Goal: Complete application form

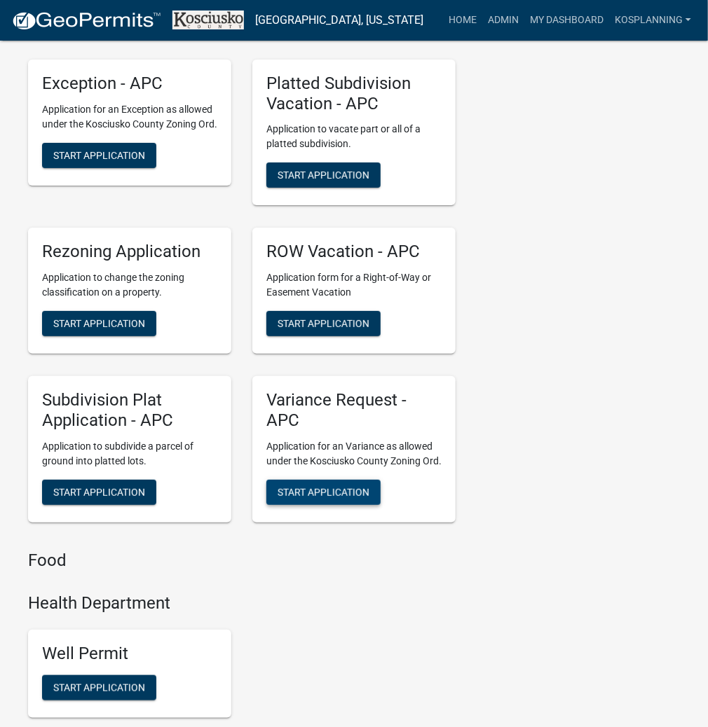
scroll to position [3532, 0]
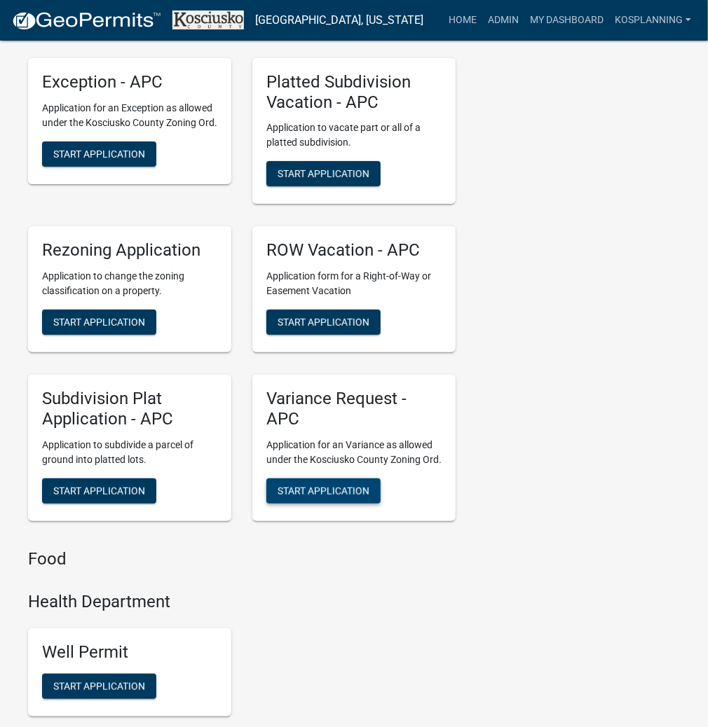
click at [336, 496] on span "Start Application" at bounding box center [324, 490] width 92 height 11
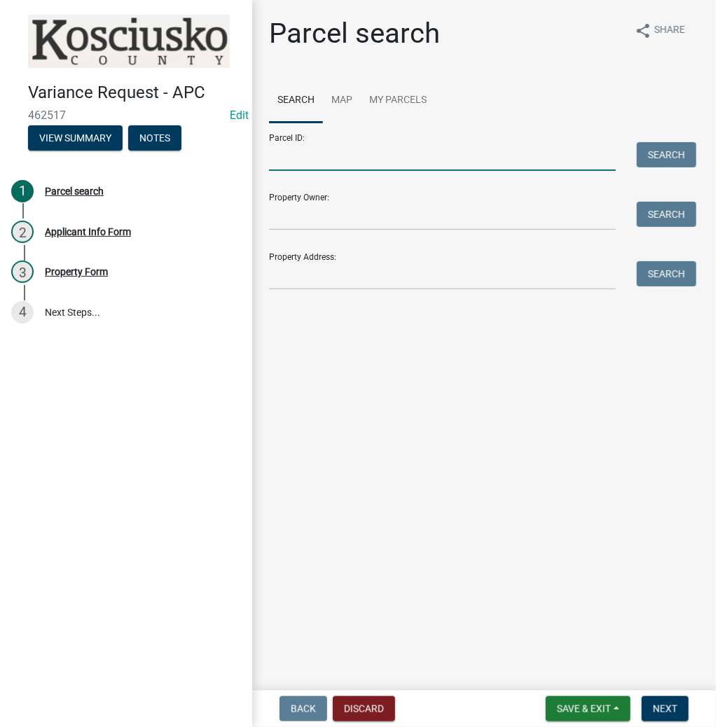
click at [364, 160] on input "Parcel ID:" at bounding box center [442, 156] width 347 height 29
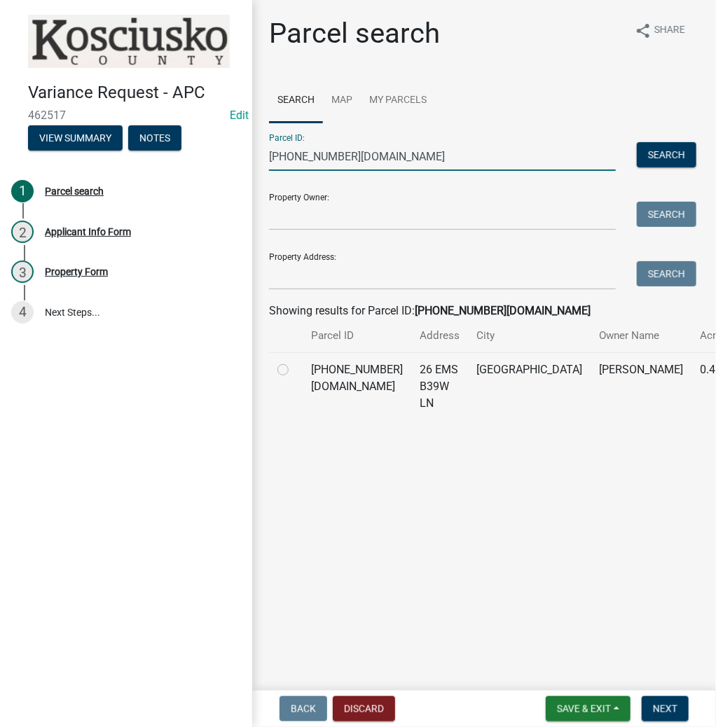
type input "005-078-010.ba"
click at [286, 378] on div at bounding box center [286, 370] width 17 height 17
click at [294, 362] on label at bounding box center [294, 362] width 0 height 0
click at [294, 371] on input "radio" at bounding box center [298, 366] width 9 height 9
radio input "true"
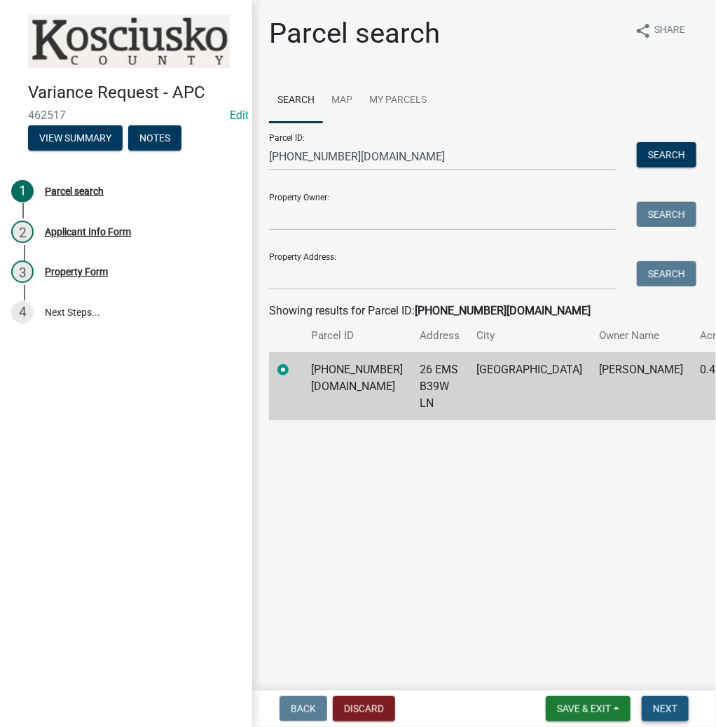
drag, startPoint x: 672, startPoint y: 707, endPoint x: 606, endPoint y: 611, distance: 116.8
click at [671, 706] on span "Next" at bounding box center [665, 709] width 25 height 11
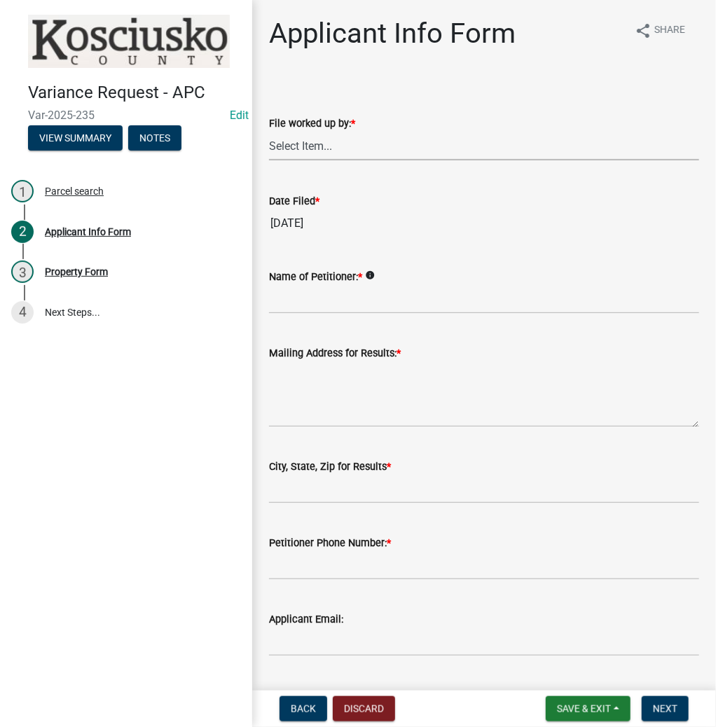
click at [314, 153] on select "Select Item... MMS LT AT CS Vacant Vacant" at bounding box center [484, 146] width 430 height 29
click at [269, 132] on select "Select Item... MMS LT AT CS Vacant Vacant" at bounding box center [484, 146] width 430 height 29
select select "4d3913d6-5a87-4fbb-afdb-cf4209782895"
click at [353, 304] on input "Name of Petitioner: *" at bounding box center [484, 299] width 430 height 29
type input "David Swihart"
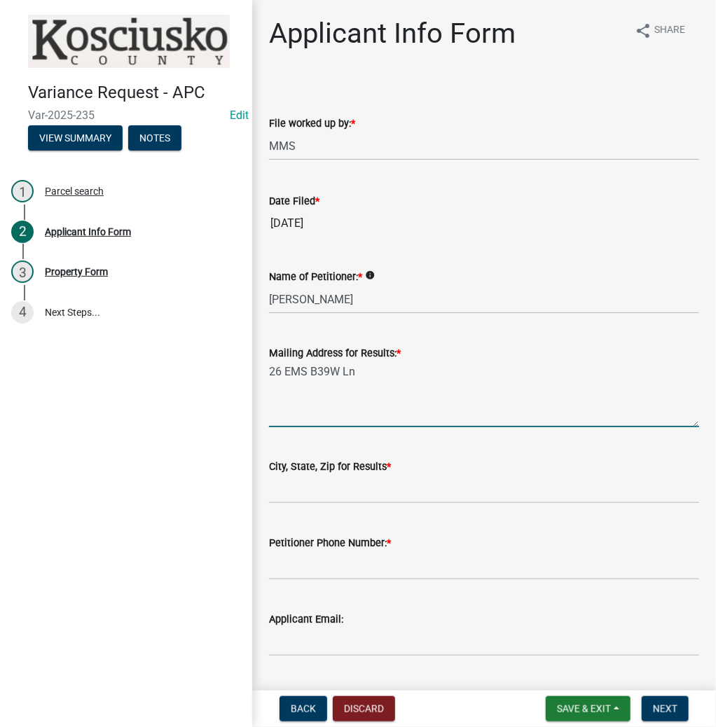
type textarea "26 EMS B39W Ln"
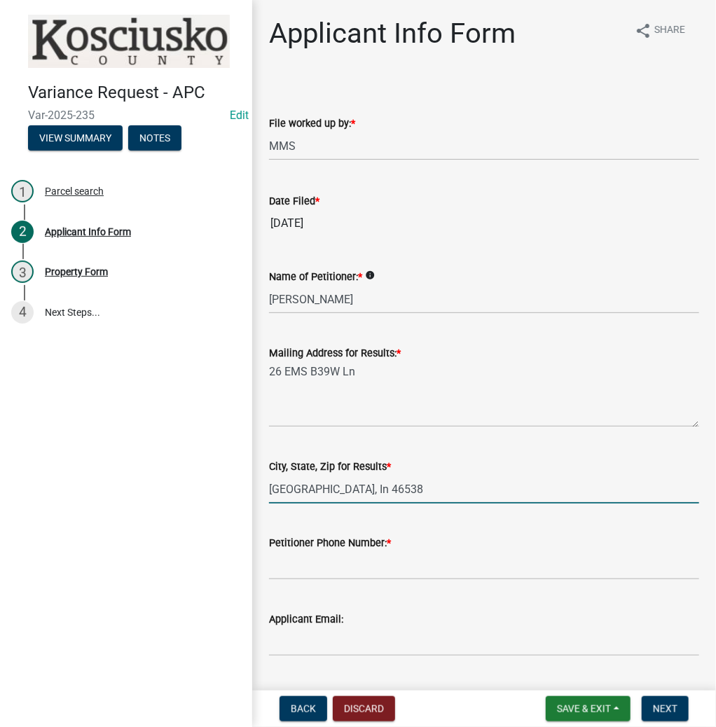
type input "Leesburg, In 46538"
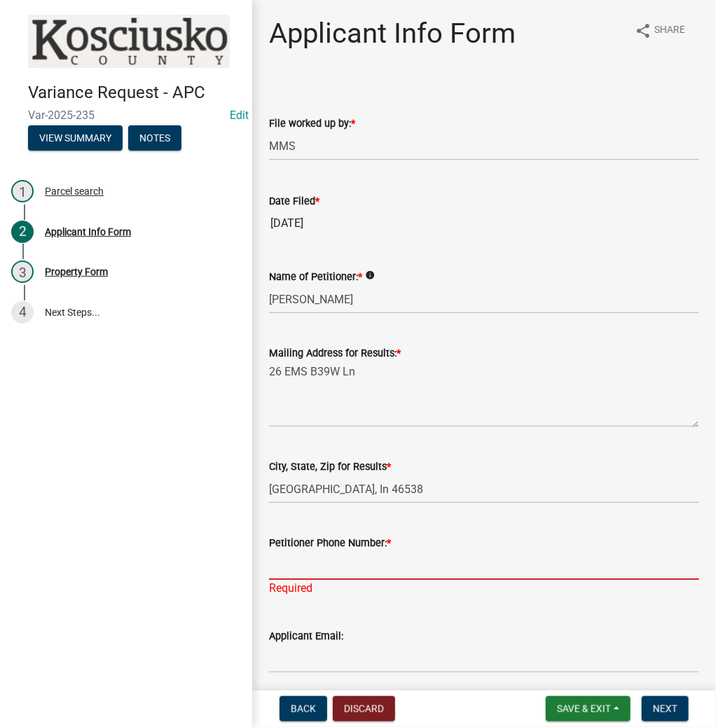
click at [327, 573] on input "Petitioner Phone Number: *" at bounding box center [484, 566] width 430 height 29
type input "574-529-1180"
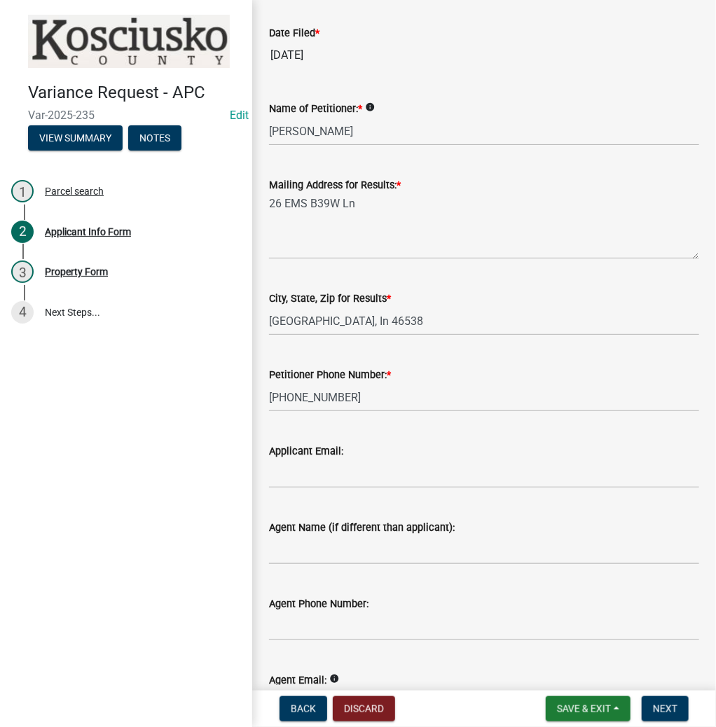
scroll to position [266, 0]
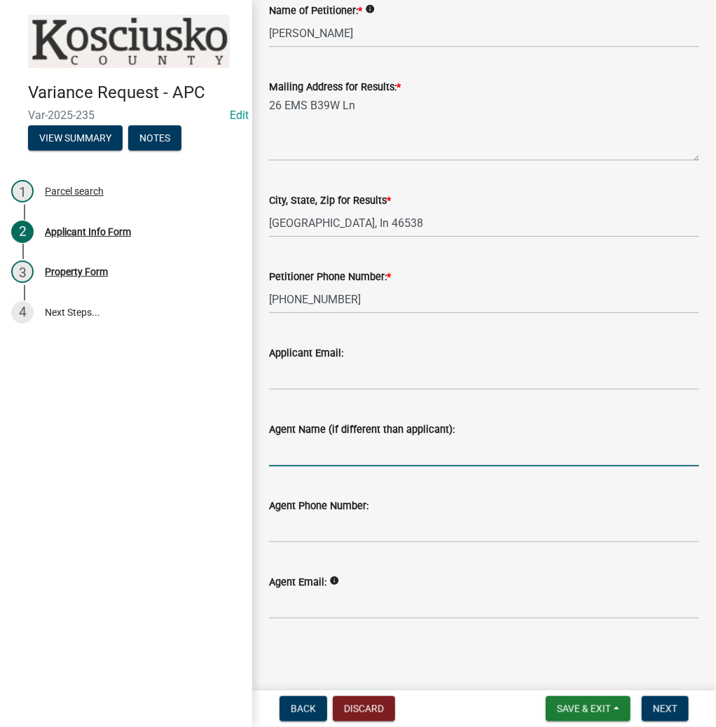
click at [310, 440] on input "Agent Name (if different than applicant):" at bounding box center [484, 452] width 430 height 29
click at [333, 459] on input "Agent Name (if different than applicant):" at bounding box center [484, 452] width 430 height 29
type input "Brad Fowler"
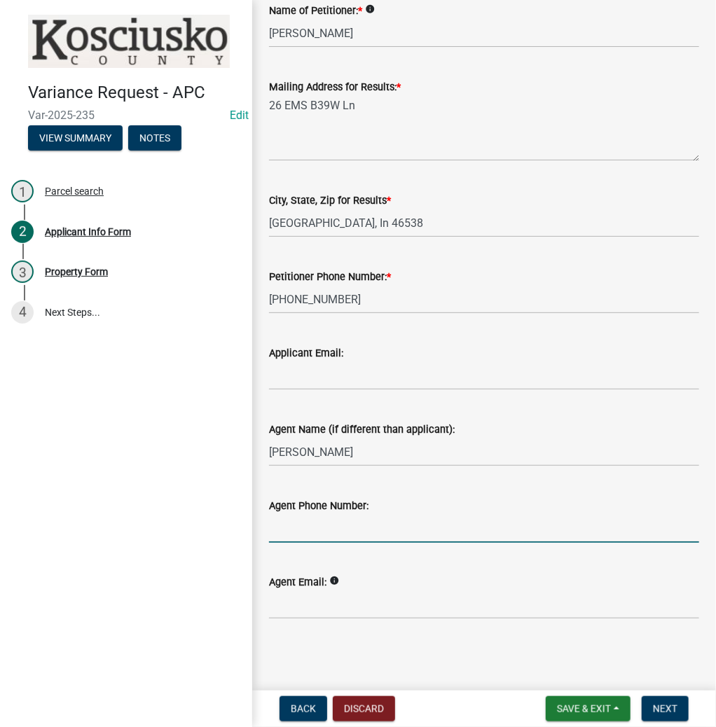
click at [364, 535] on input "Agent Phone Number:" at bounding box center [484, 528] width 430 height 29
type input "765-432-9614"
click at [659, 720] on button "Next" at bounding box center [665, 709] width 47 height 25
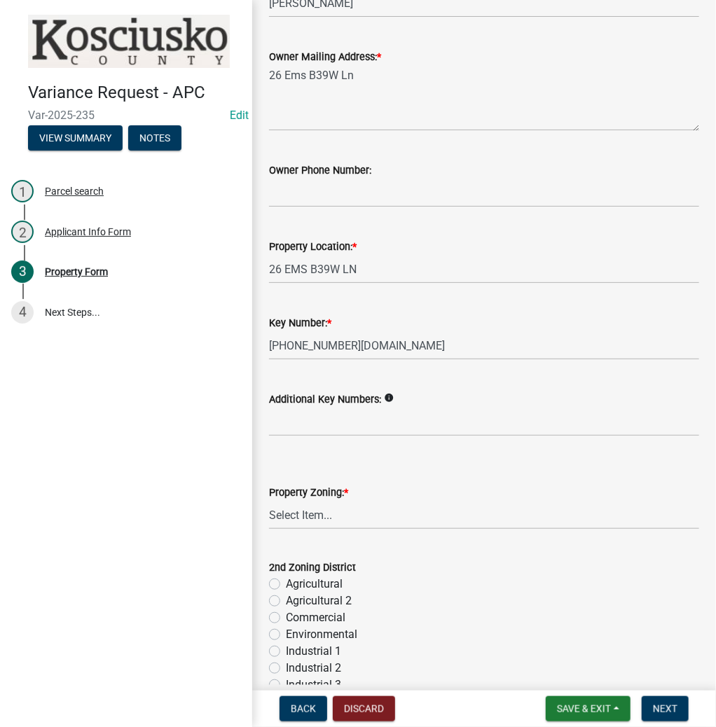
scroll to position [224, 0]
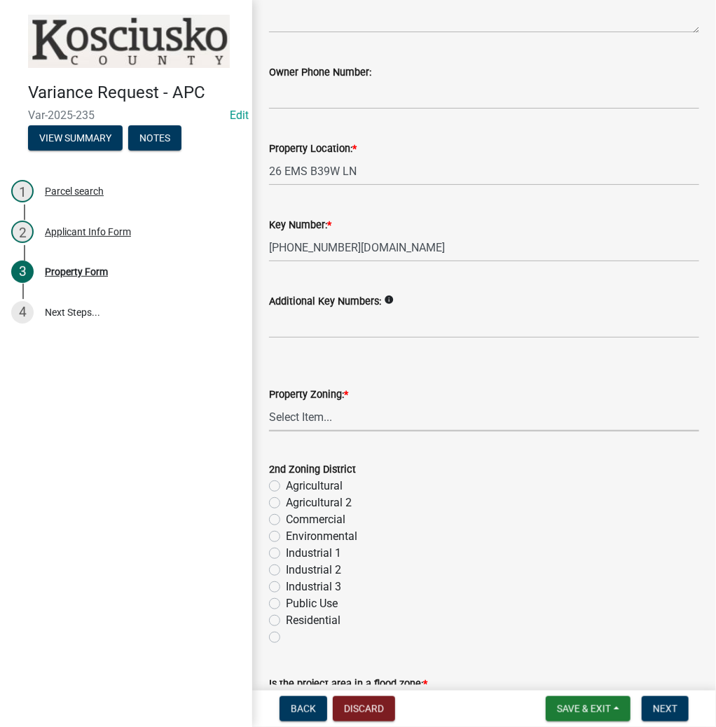
click at [306, 424] on select "Select Item... Agricultural Agricultural 2 Commercial Environmental Industrial …" at bounding box center [484, 417] width 430 height 29
click at [269, 403] on select "Select Item... Agricultural Agricultural 2 Commercial Environmental Industrial …" at bounding box center [484, 417] width 430 height 29
select select "1146270b-2111-4e23-bf7f-74ce85cf7041"
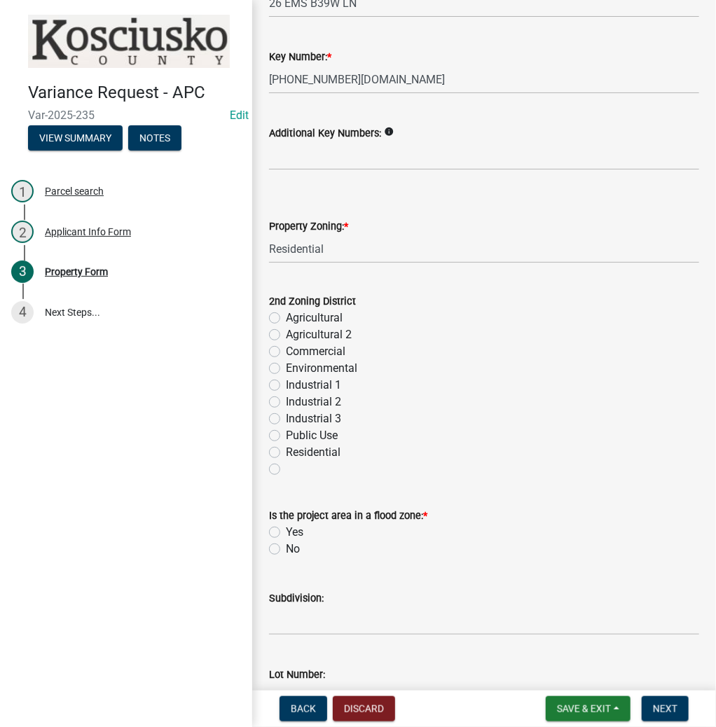
scroll to position [561, 0]
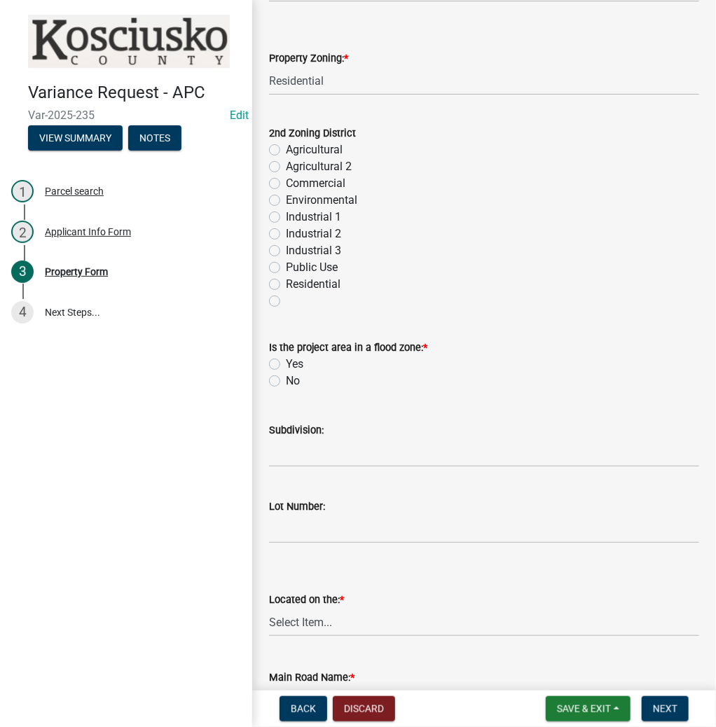
click at [286, 381] on label "No" at bounding box center [293, 381] width 14 height 17
click at [286, 381] on input "No" at bounding box center [290, 377] width 9 height 9
radio input "true"
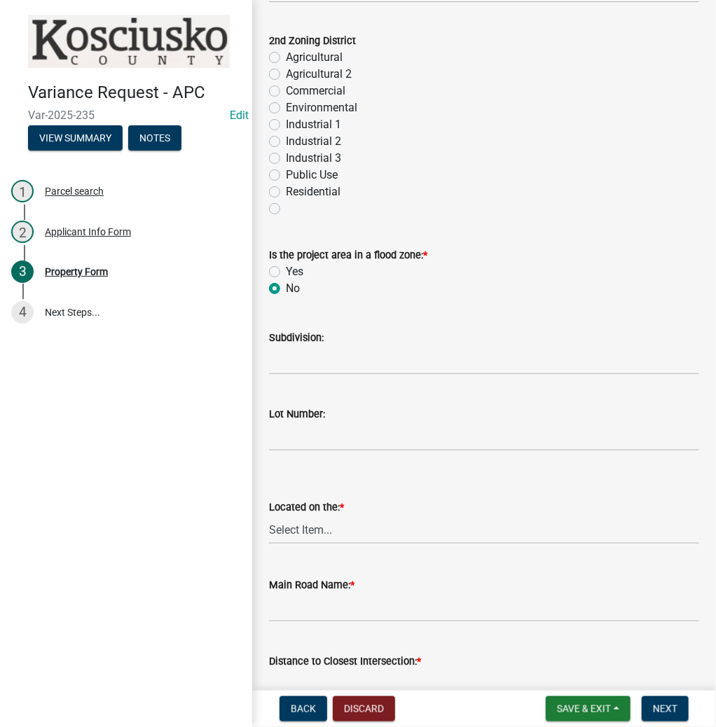
scroll to position [673, 0]
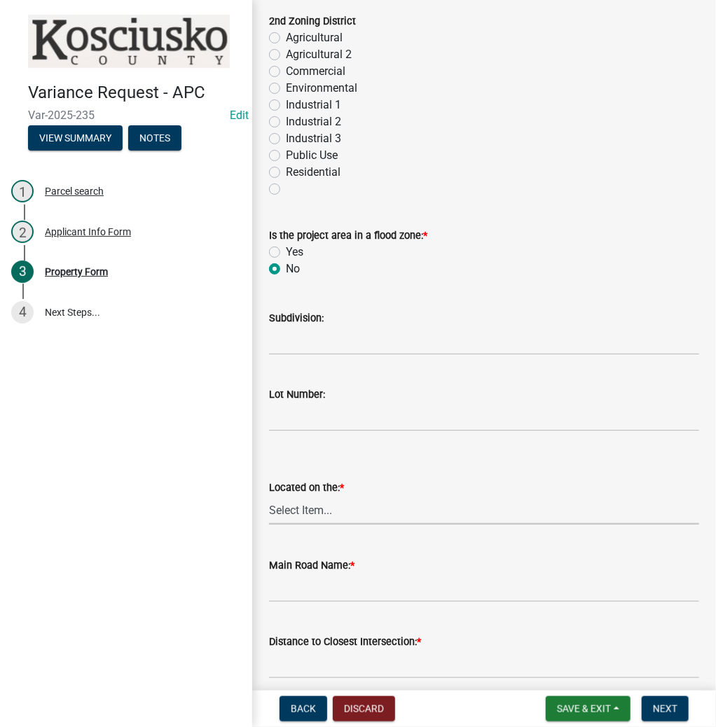
click at [313, 517] on select "Select Item... North Northeast Northwest South Southeast Southwest West East" at bounding box center [484, 510] width 430 height 29
click at [269, 496] on select "Select Item... North Northeast Northwest South Southeast Southwest West East" at bounding box center [484, 510] width 430 height 29
select select "a970d481-4b24-4397-adea-9fa616519827"
type input "EMS B39W"
click at [299, 655] on input "text" at bounding box center [484, 664] width 430 height 29
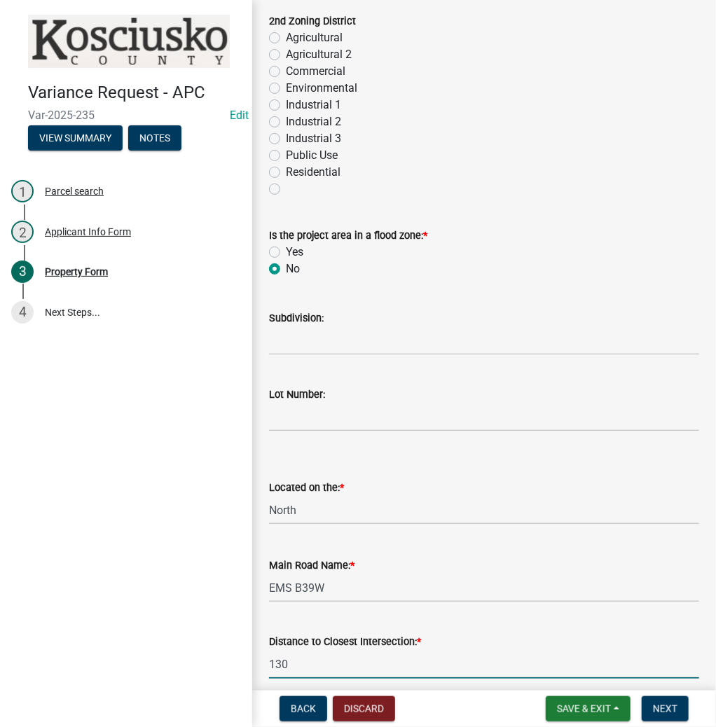
type input "130"
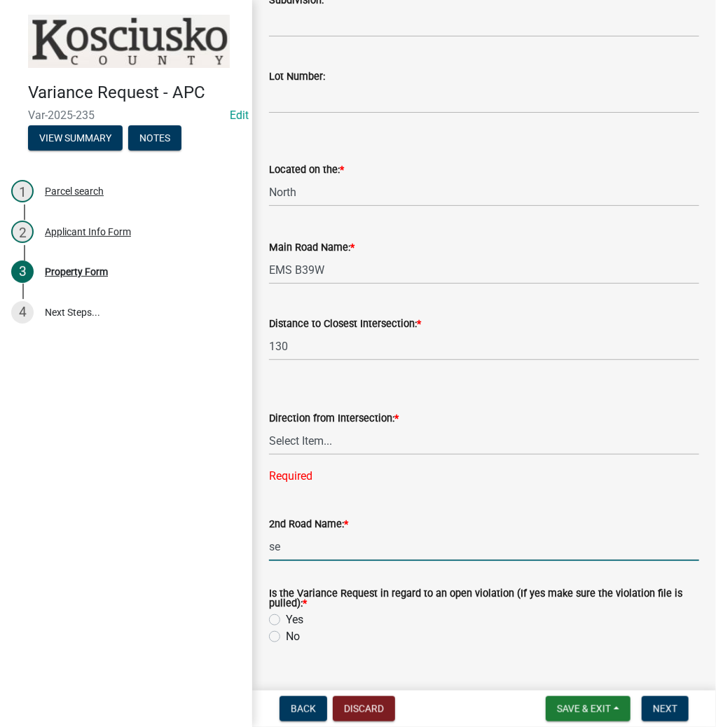
type input "se"
drag, startPoint x: 261, startPoint y: 430, endPoint x: 283, endPoint y: 430, distance: 21.7
click at [262, 430] on div "Direction from Intersection: * Select Item... North Northeast Northwest South S…" at bounding box center [484, 429] width 451 height 111
click at [286, 431] on select "Select Item... North Northeast Northwest South Southeast Southwest East West" at bounding box center [484, 441] width 430 height 29
click at [269, 427] on select "Select Item... North Northeast Northwest South Southeast Southwest East West" at bounding box center [484, 441] width 430 height 29
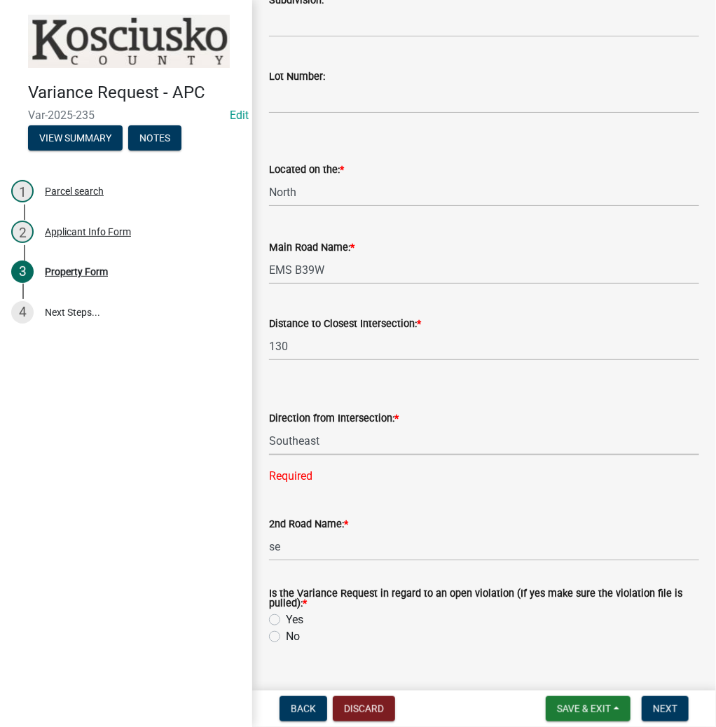
select select "6262b9f4-ad5b-4c62-bf4b-42add81a0232"
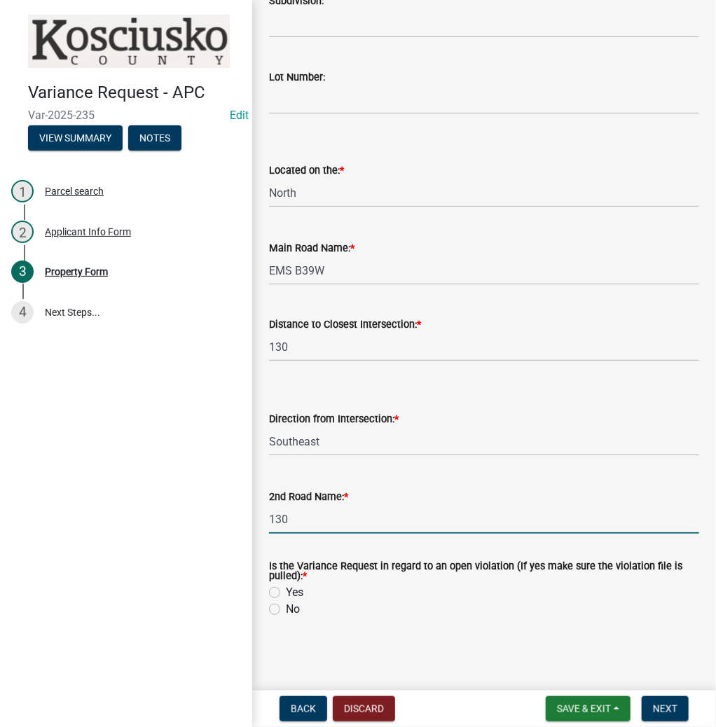
type input "130"
click at [286, 597] on label "Yes" at bounding box center [295, 592] width 18 height 17
click at [286, 594] on input "Yes" at bounding box center [290, 588] width 9 height 9
radio input "true"
click at [680, 714] on button "Next" at bounding box center [665, 709] width 47 height 25
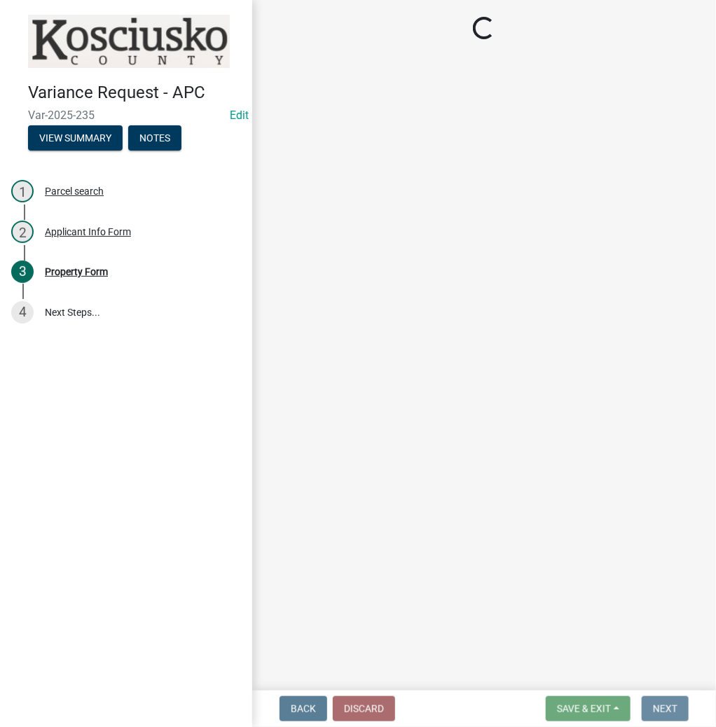
scroll to position [0, 0]
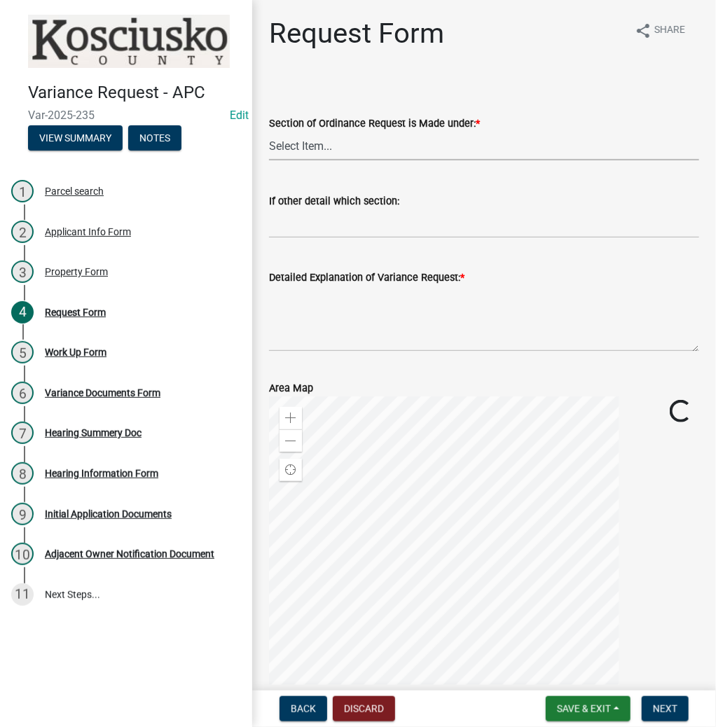
click at [409, 146] on select "Select Item... 2.10 I1 Criteria 2.11 I2 Criteria I3 Criteria 2.15 Lot and Yard …" at bounding box center [484, 146] width 430 height 29
click at [269, 132] on select "Select Item... 2.10 I1 Criteria 2.11 I2 Criteria I3 Criteria 2.15 Lot and Yard …" at bounding box center [484, 146] width 430 height 29
select select "77eb12f8-2a64-4a31-bfec-9b00716b2165"
click at [311, 306] on textarea "Detailed Explanation of Variance Request: *" at bounding box center [484, 319] width 430 height 66
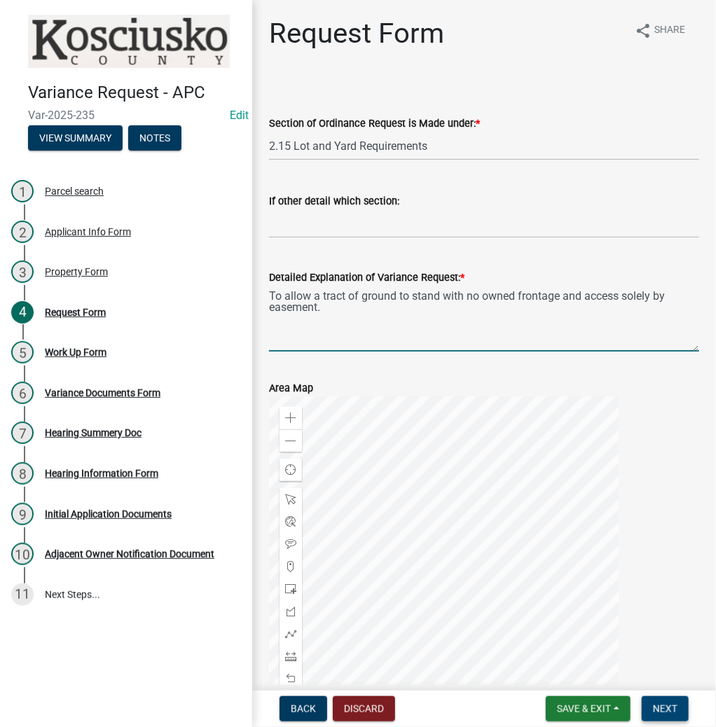
type textarea "To allow a tract of ground to stand with no owned frontage and access solely by…"
click at [676, 709] on span "Next" at bounding box center [665, 709] width 25 height 11
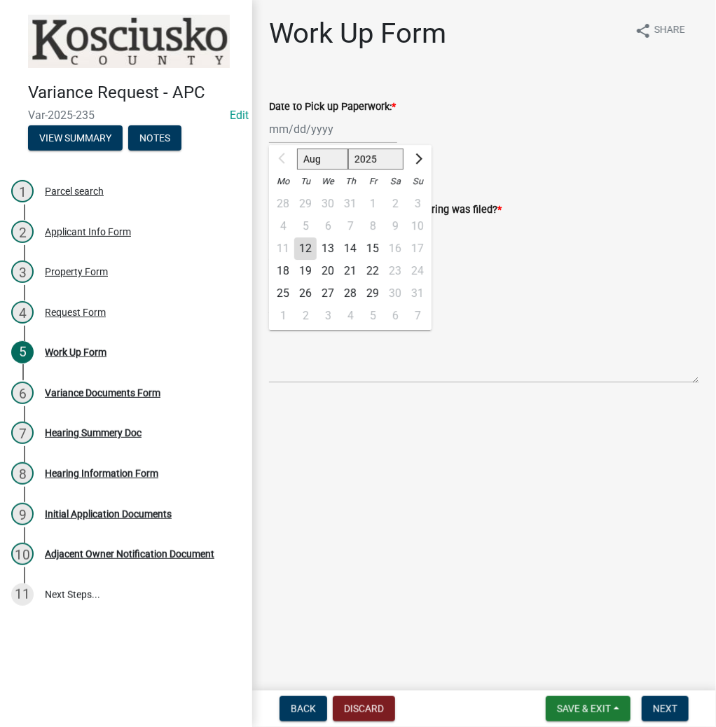
click at [318, 131] on div "Aug Sep Oct Nov Dec 2025 2026 2027 2028 2029 2030 2031 2032 2033 2034 2035 2036…" at bounding box center [333, 129] width 128 height 29
click at [280, 273] on div "18" at bounding box center [283, 271] width 22 height 22
type input "08/18/2025"
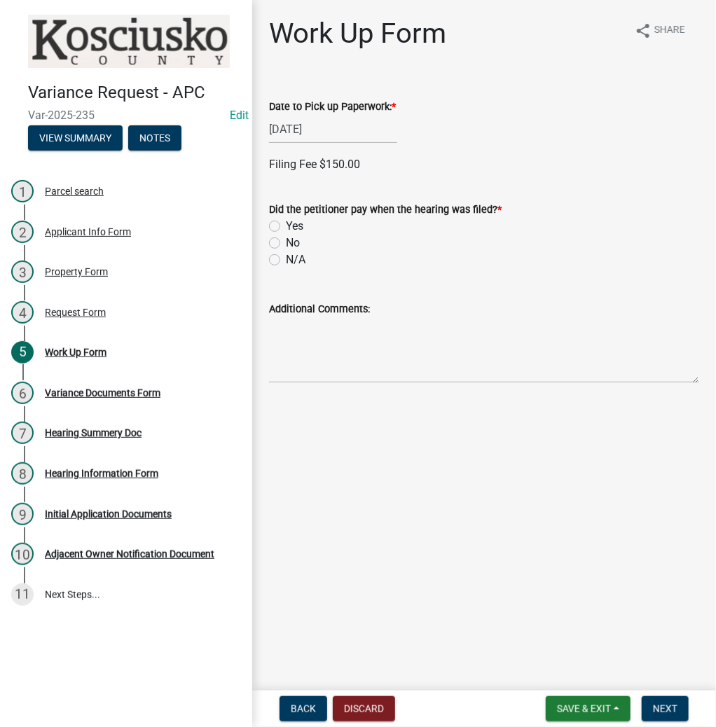
click at [286, 224] on label "Yes" at bounding box center [295, 226] width 18 height 17
click at [286, 224] on input "Yes" at bounding box center [290, 222] width 9 height 9
radio input "true"
click at [286, 322] on label "Credit" at bounding box center [300, 323] width 29 height 17
click at [286, 322] on input "Credit" at bounding box center [290, 319] width 9 height 9
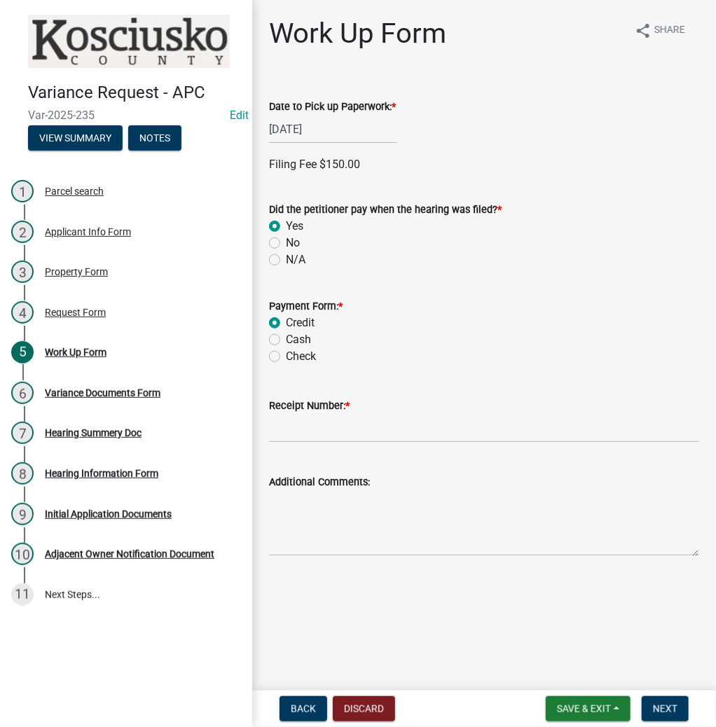
radio input "true"
drag, startPoint x: 290, startPoint y: 429, endPoint x: 286, endPoint y: 419, distance: 10.7
click at [290, 429] on input "Receipt Number: *" at bounding box center [484, 428] width 430 height 29
type input "14802108"
drag, startPoint x: 661, startPoint y: 709, endPoint x: 299, endPoint y: 384, distance: 486.3
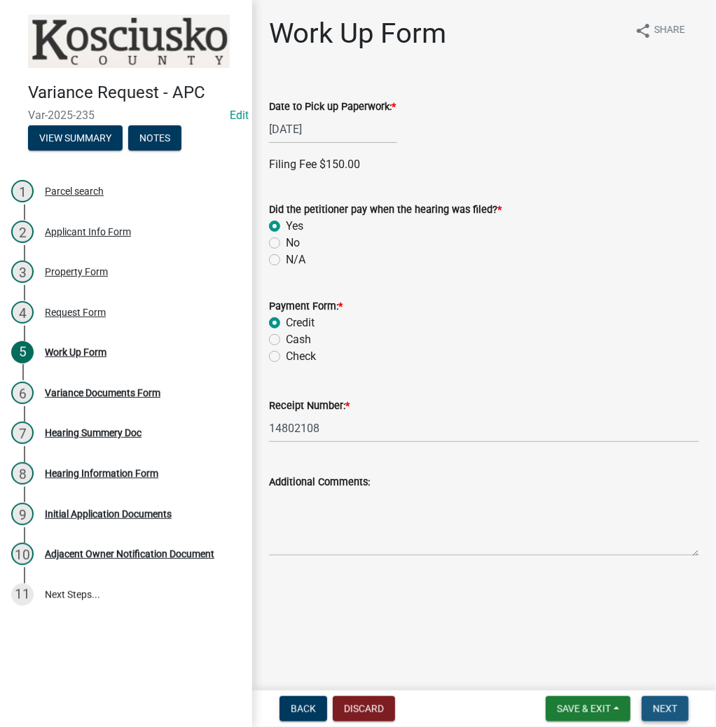
click at [655, 710] on span "Next" at bounding box center [665, 709] width 25 height 11
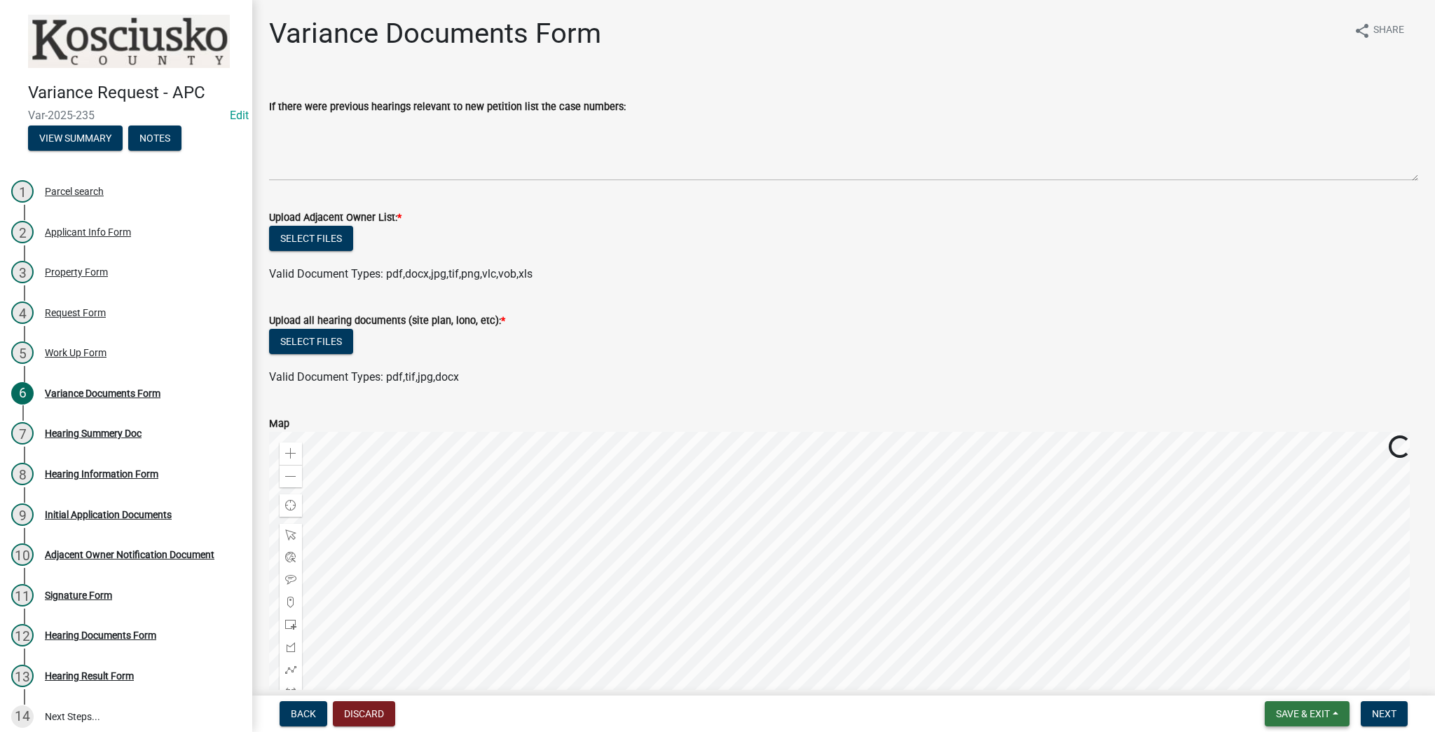
click at [707, 711] on span "Save & Exit" at bounding box center [1303, 713] width 54 height 11
click at [707, 683] on button "Save & Exit" at bounding box center [1294, 677] width 112 height 34
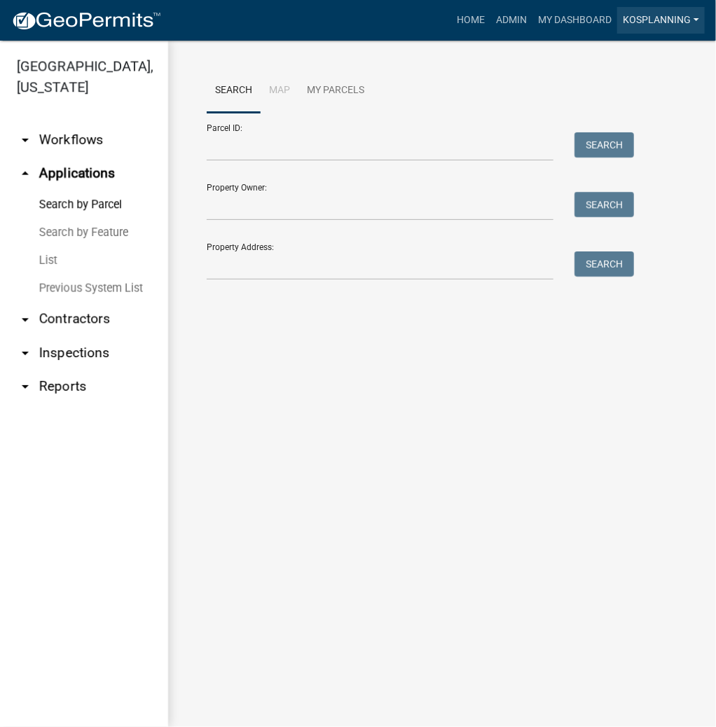
click at [641, 17] on link "kosplanning" at bounding box center [661, 20] width 88 height 27
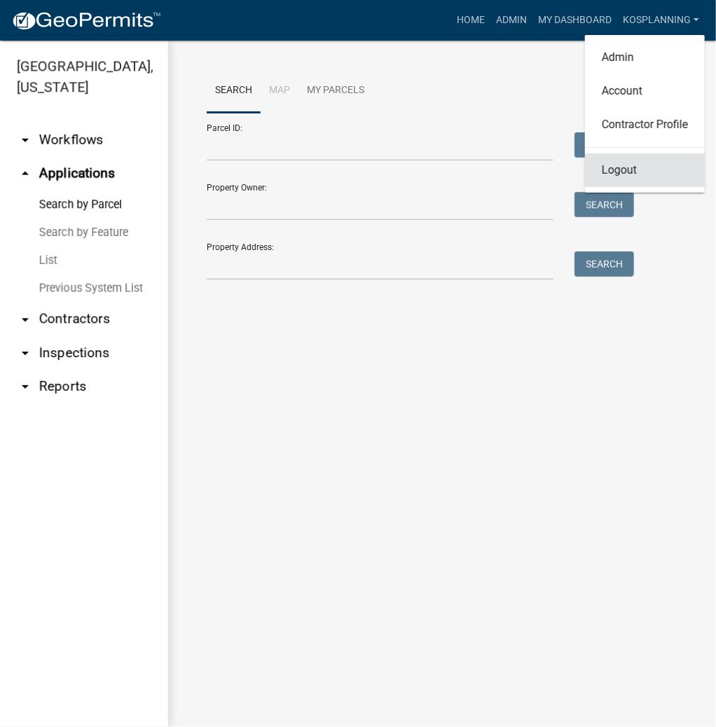
click at [627, 172] on link "Logout" at bounding box center [645, 170] width 120 height 34
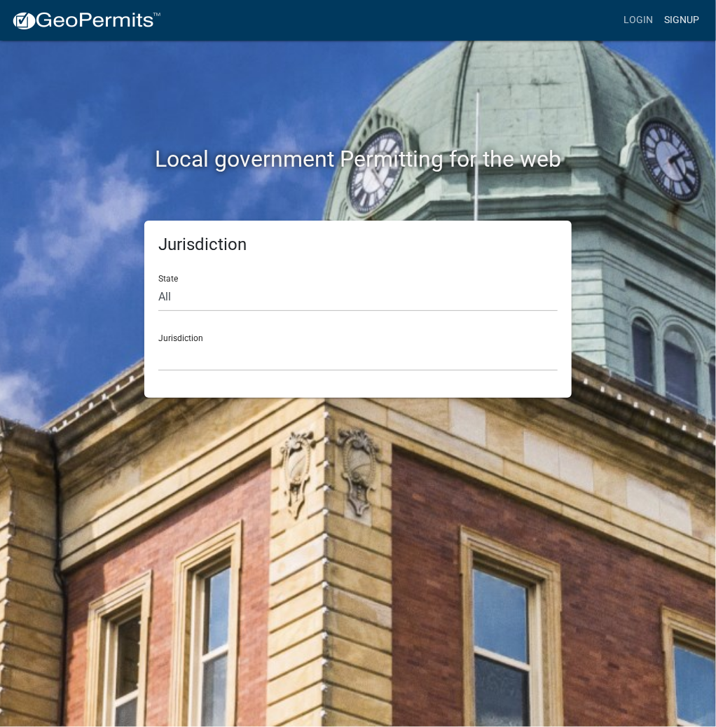
click at [692, 18] on link "Signup" at bounding box center [682, 20] width 46 height 27
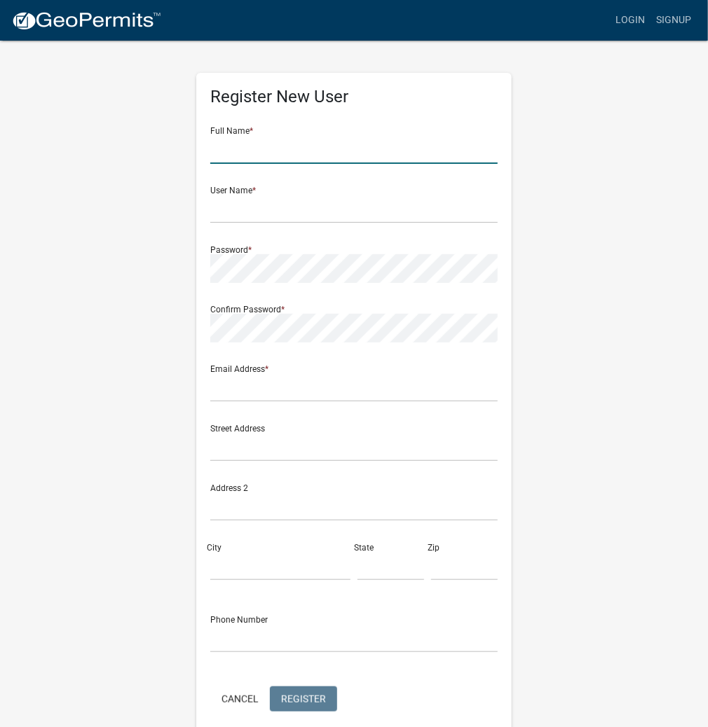
click at [288, 147] on input "text" at bounding box center [353, 149] width 287 height 29
type input "JUANROA2"
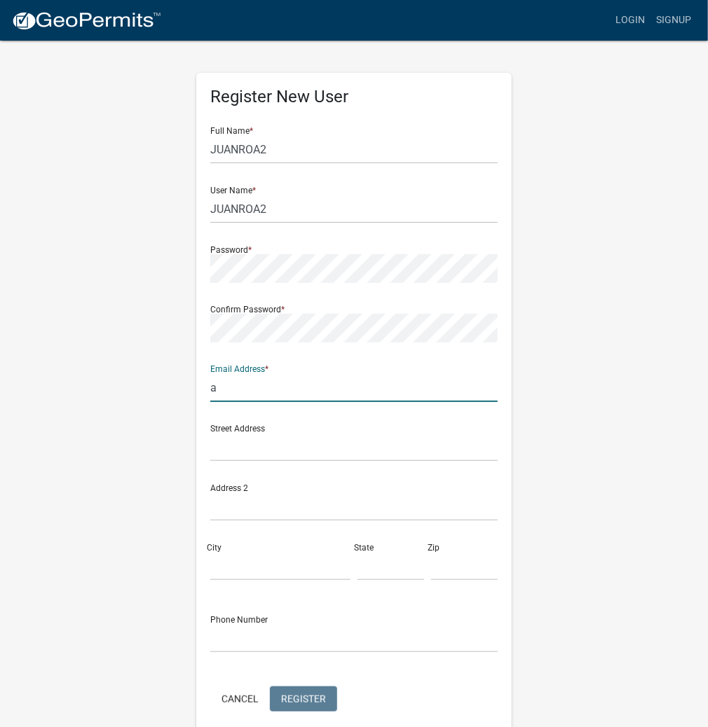
type input "areaplan@kosciusko.in.gov"
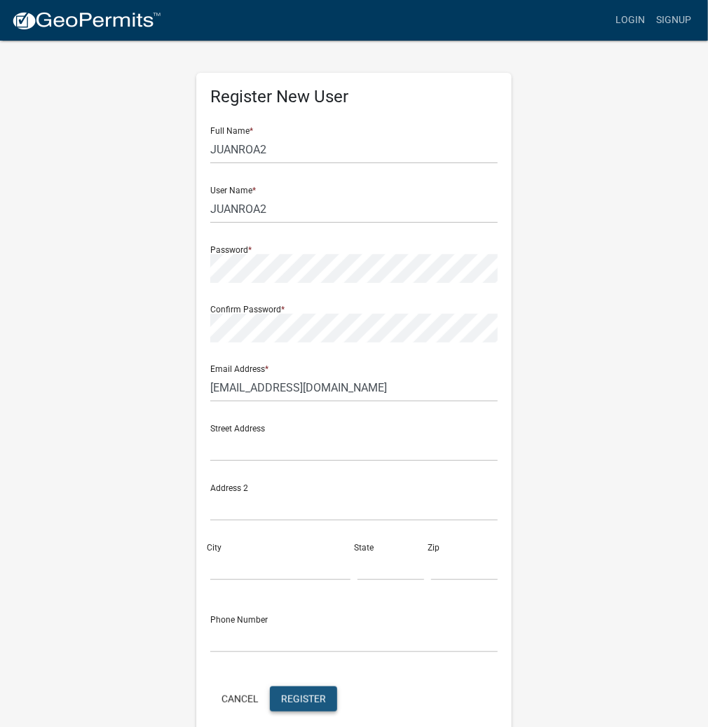
click at [292, 699] on span "Register" at bounding box center [303, 698] width 45 height 11
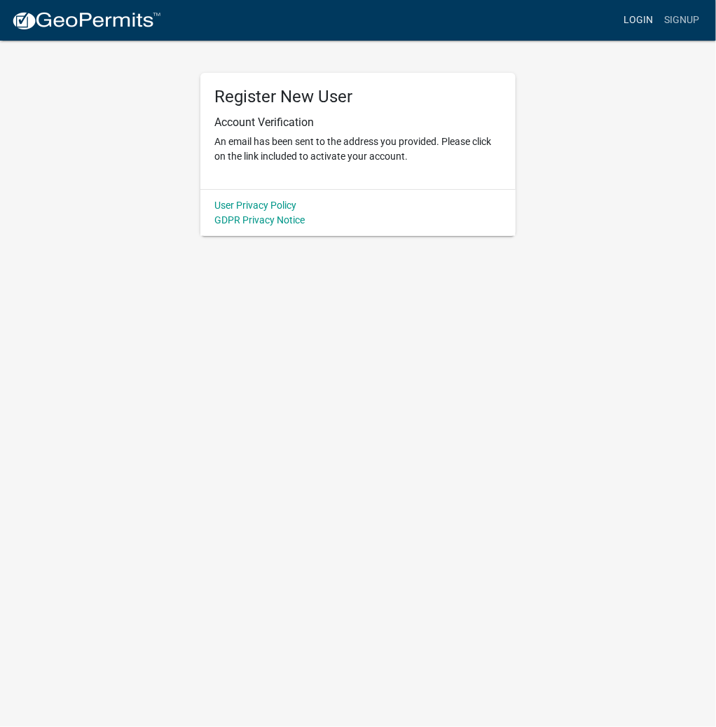
click at [638, 20] on link "Login" at bounding box center [638, 20] width 41 height 27
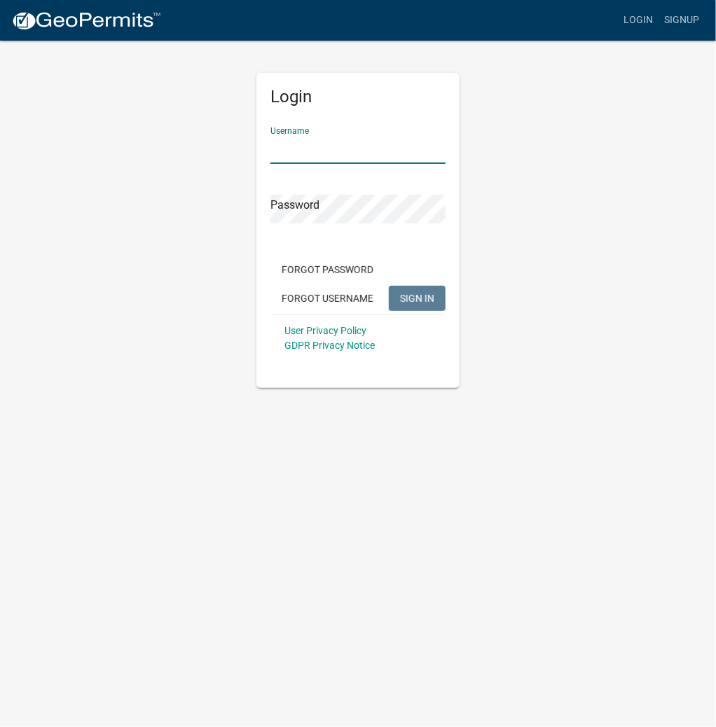
click at [364, 155] on input "Username" at bounding box center [358, 149] width 175 height 29
type input "JUANROA2"
click at [389, 286] on button "SIGN IN" at bounding box center [417, 298] width 57 height 25
